Goal: Information Seeking & Learning: Learn about a topic

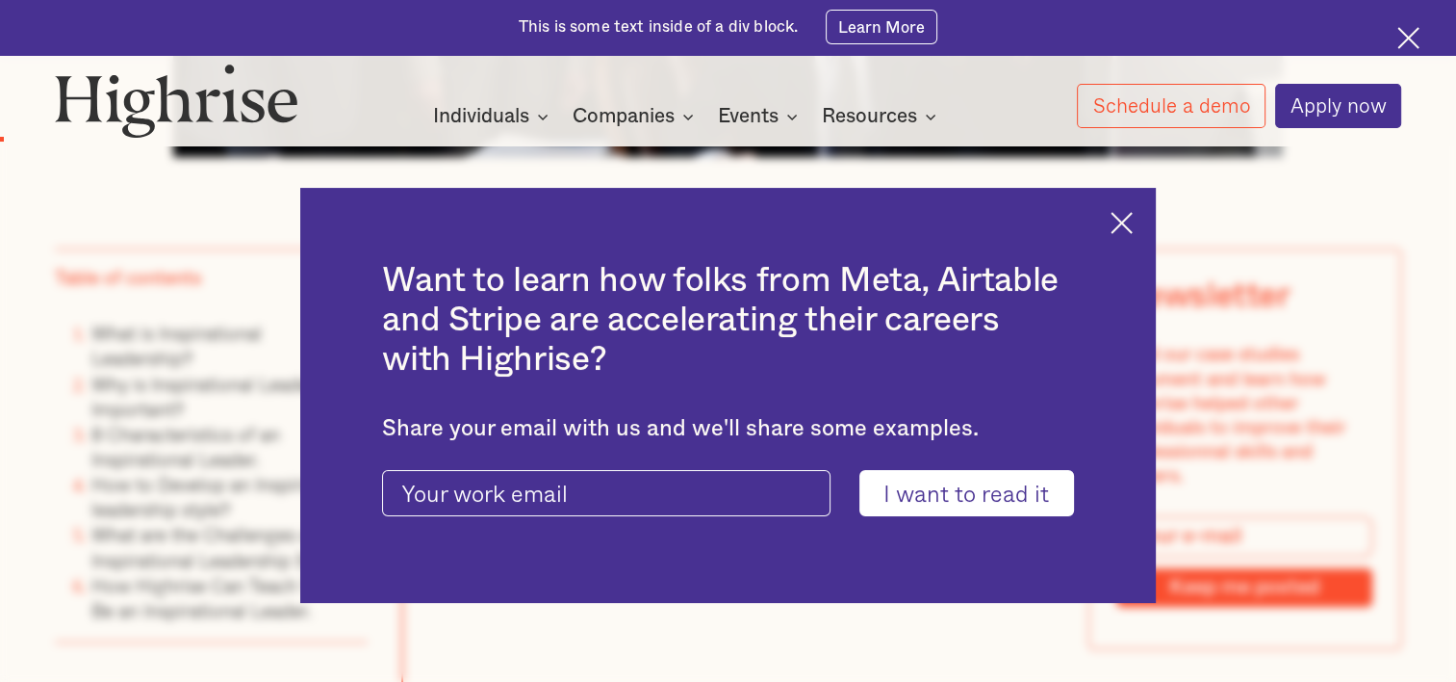
scroll to position [1280, 0]
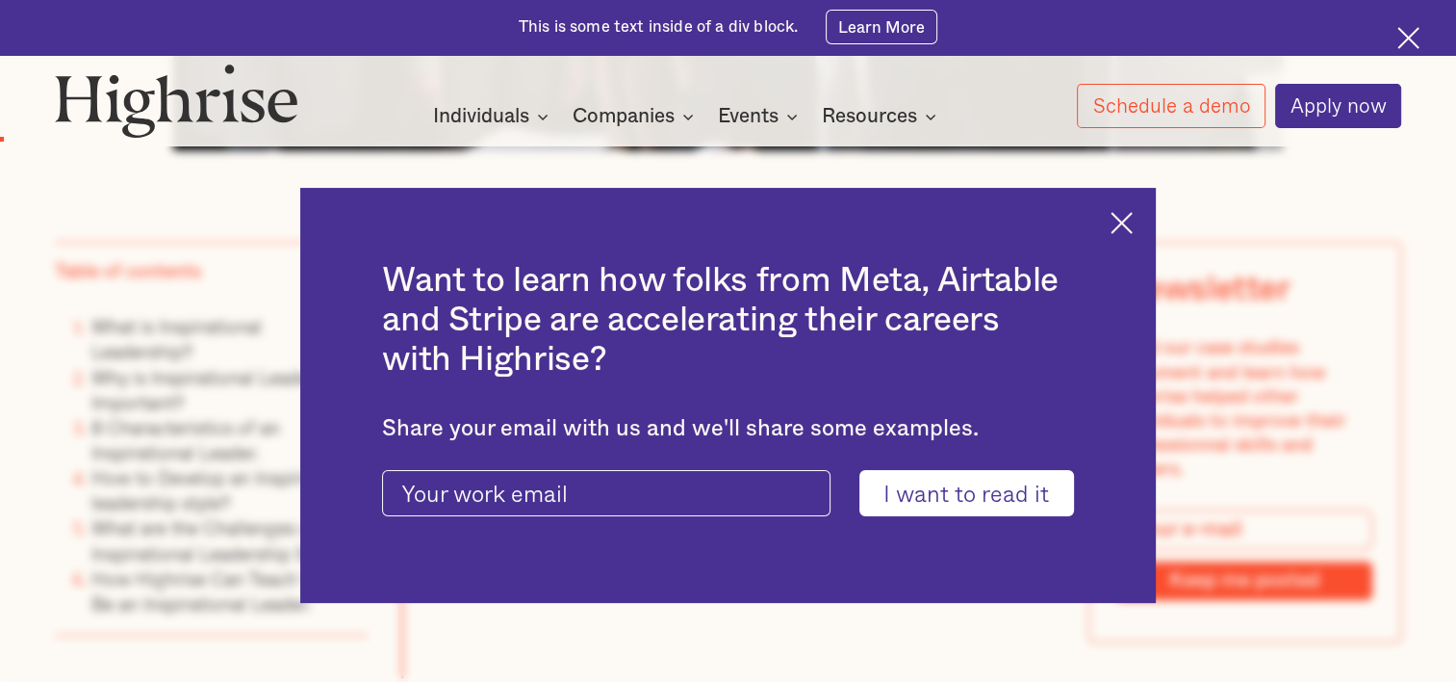
click at [1133, 226] on img at bounding box center [1122, 223] width 22 height 22
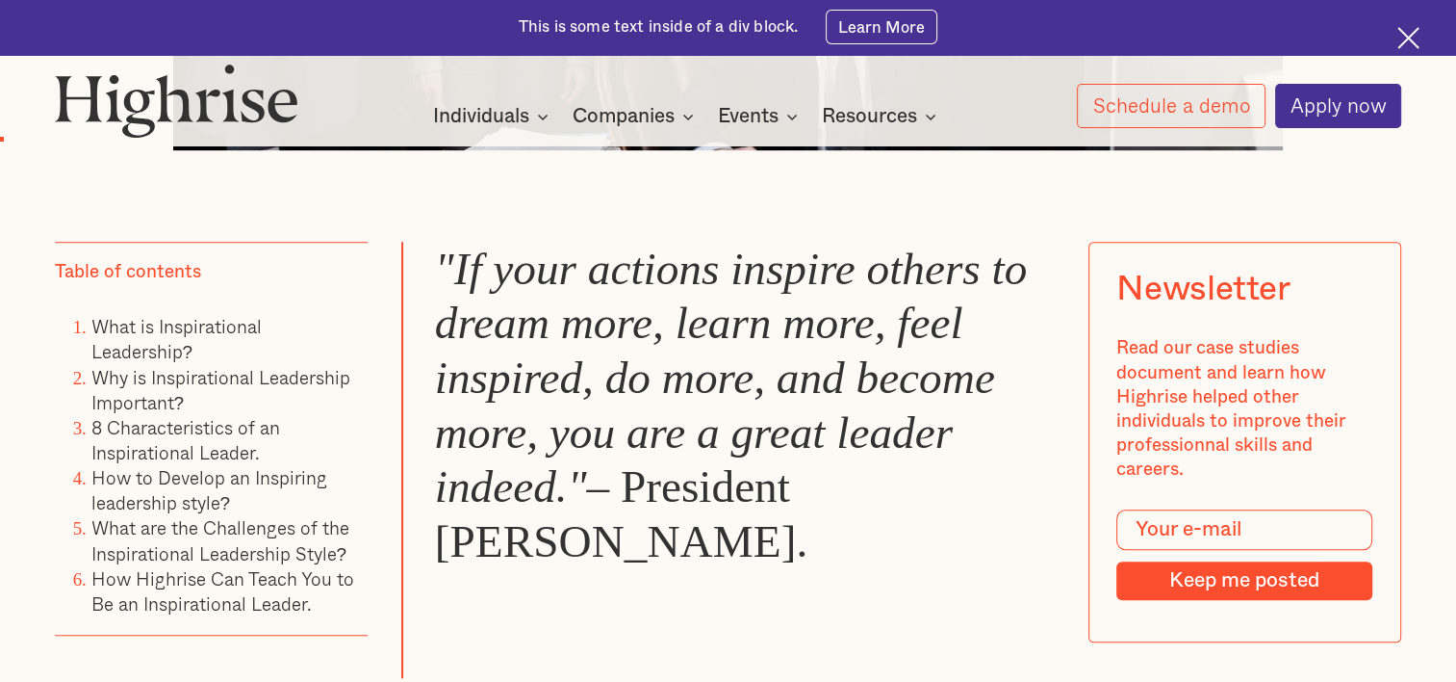
click at [767, 570] on blockquote ""If your actions inspire others to dream more, learn more, feel inspired, do mo…" at bounding box center [728, 460] width 655 height 437
drag, startPoint x: 574, startPoint y: 560, endPoint x: 434, endPoint y: 285, distance: 308.7
click at [434, 285] on blockquote ""If your actions inspire others to dream more, learn more, feel inspired, do mo…" at bounding box center [728, 460] width 655 height 437
copy blockquote ""If your actions inspire others to dream more, learn more, feel inspired, do mo…"
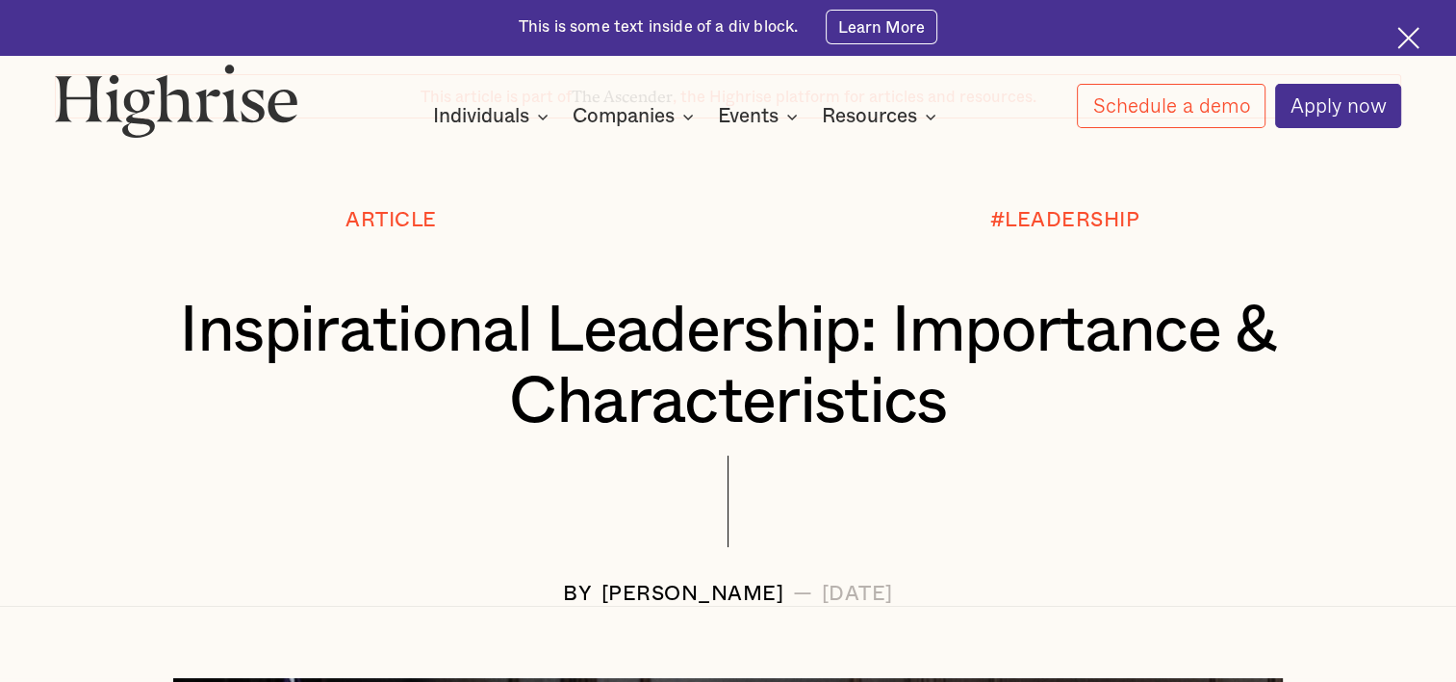
scroll to position [145, 0]
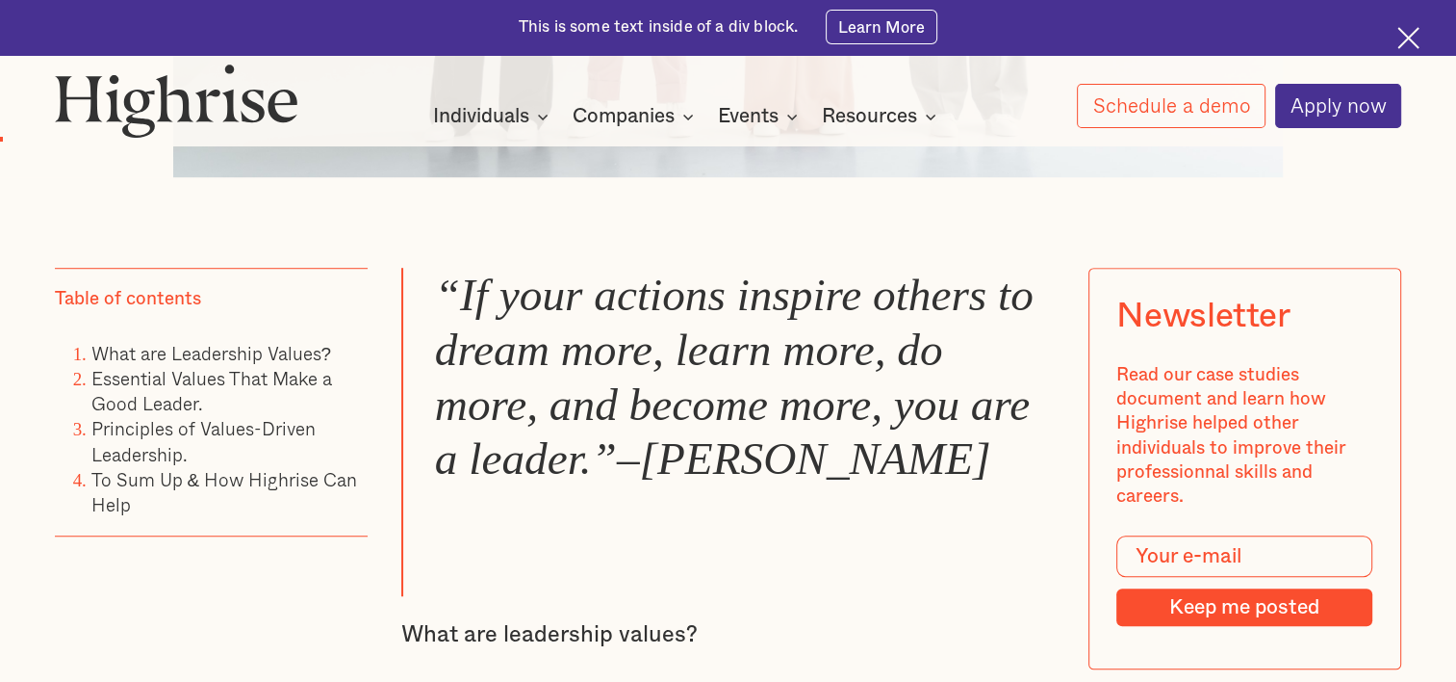
scroll to position [1244, 0]
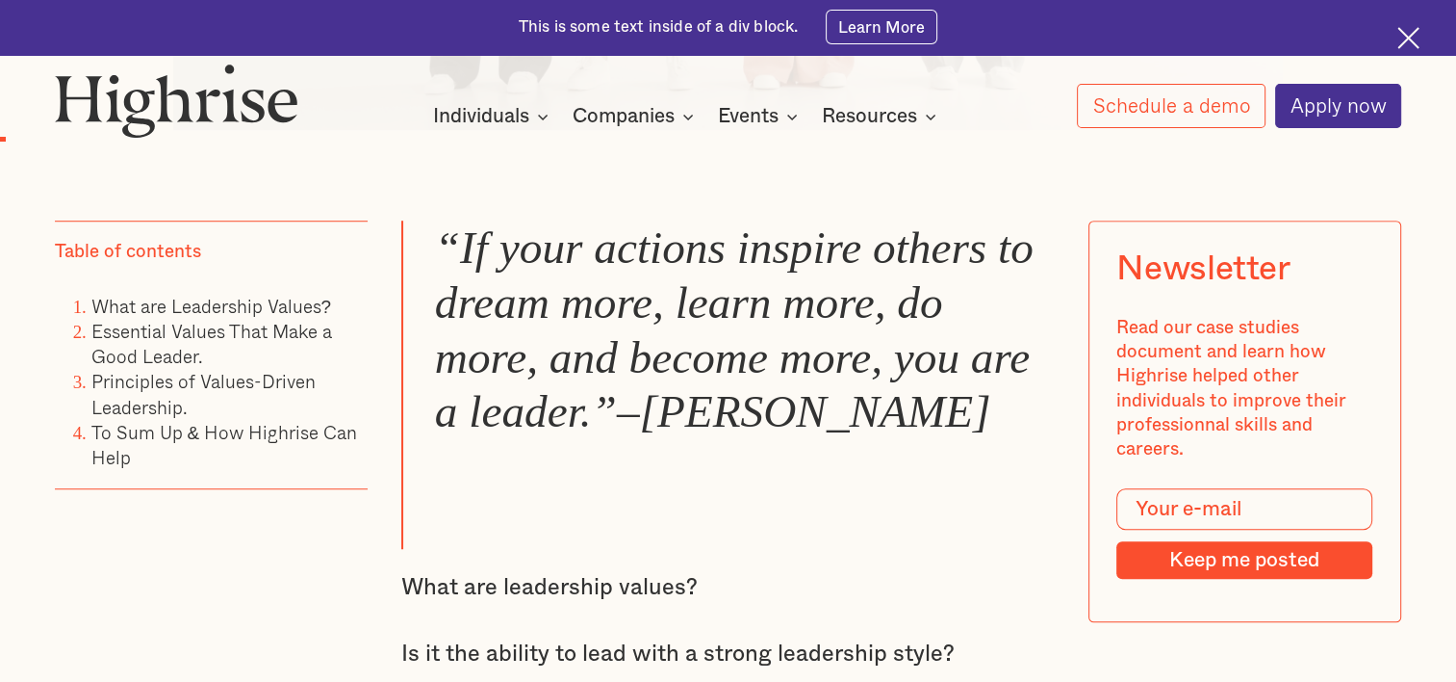
scroll to position [1298, 0]
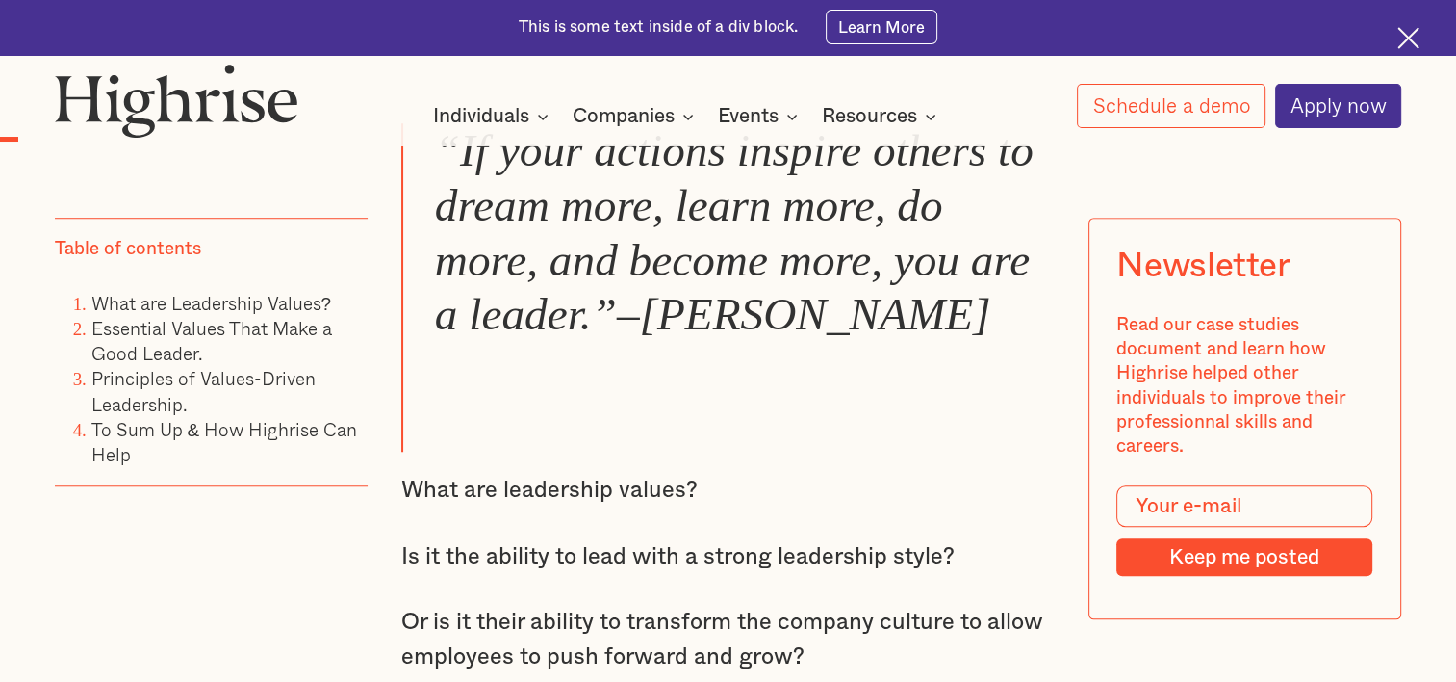
scroll to position [1330, 0]
